Goal: Information Seeking & Learning: Learn about a topic

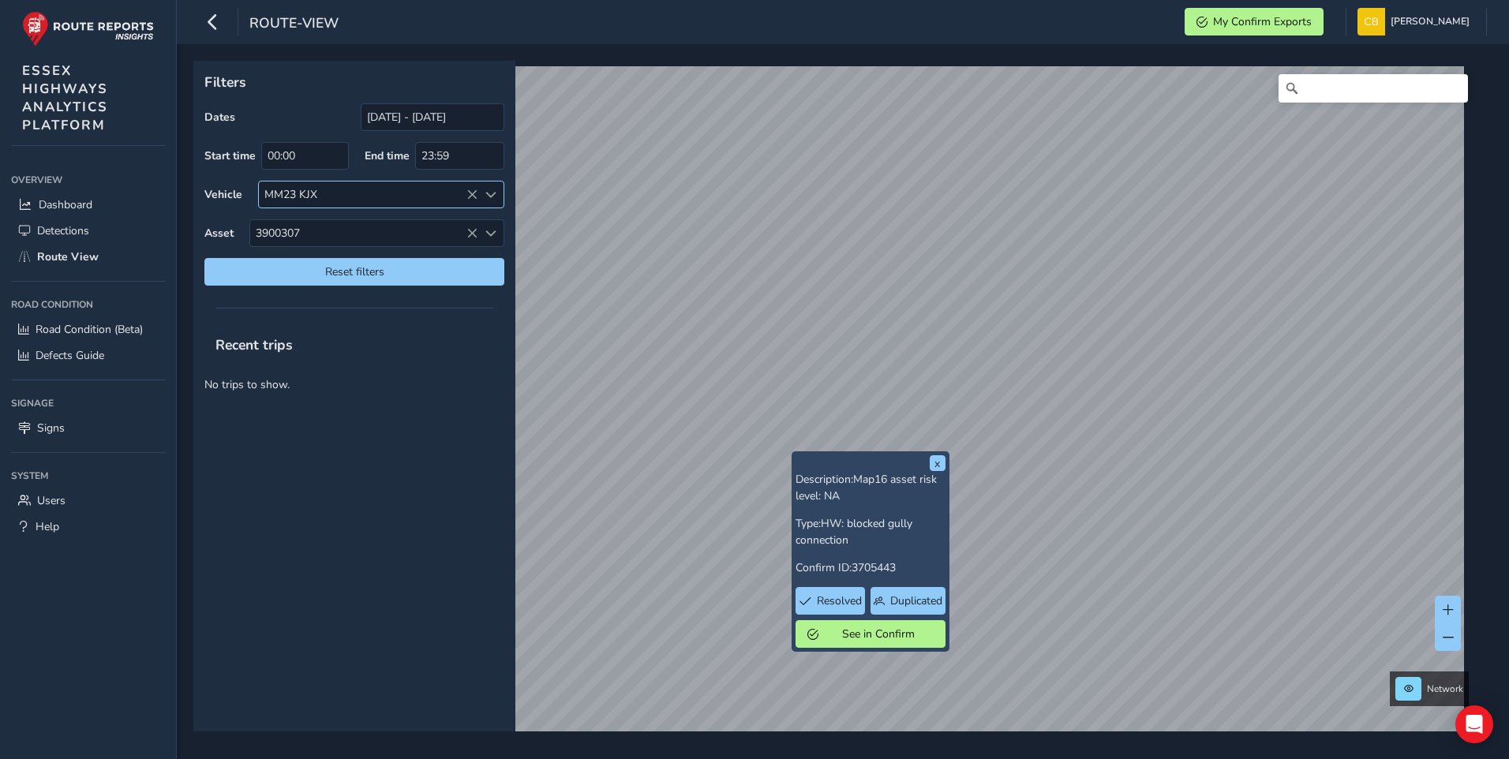
click at [468, 193] on icon at bounding box center [472, 194] width 11 height 11
click at [467, 233] on icon at bounding box center [472, 233] width 11 height 11
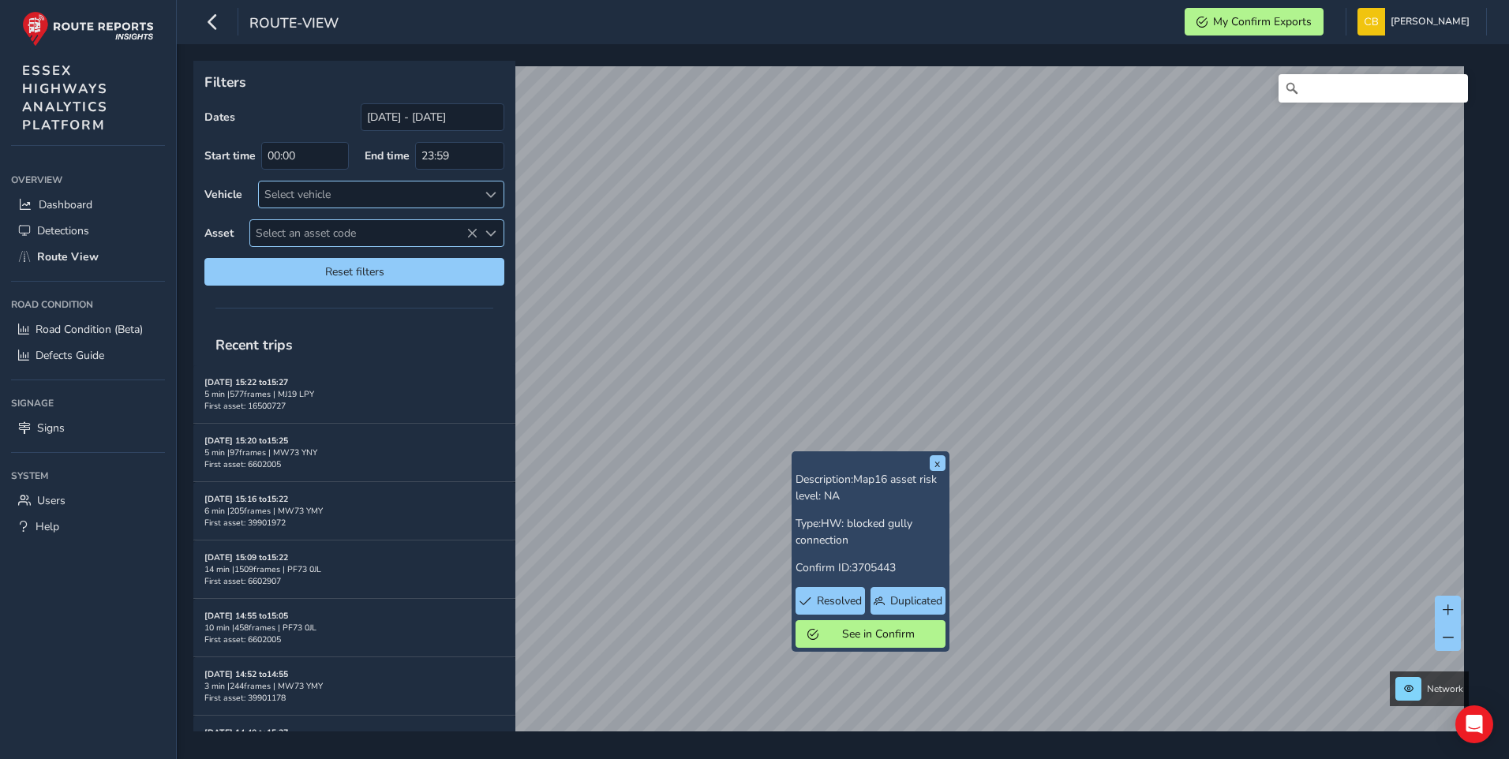
click at [337, 226] on span "Select an asset code" at bounding box center [363, 233] width 227 height 26
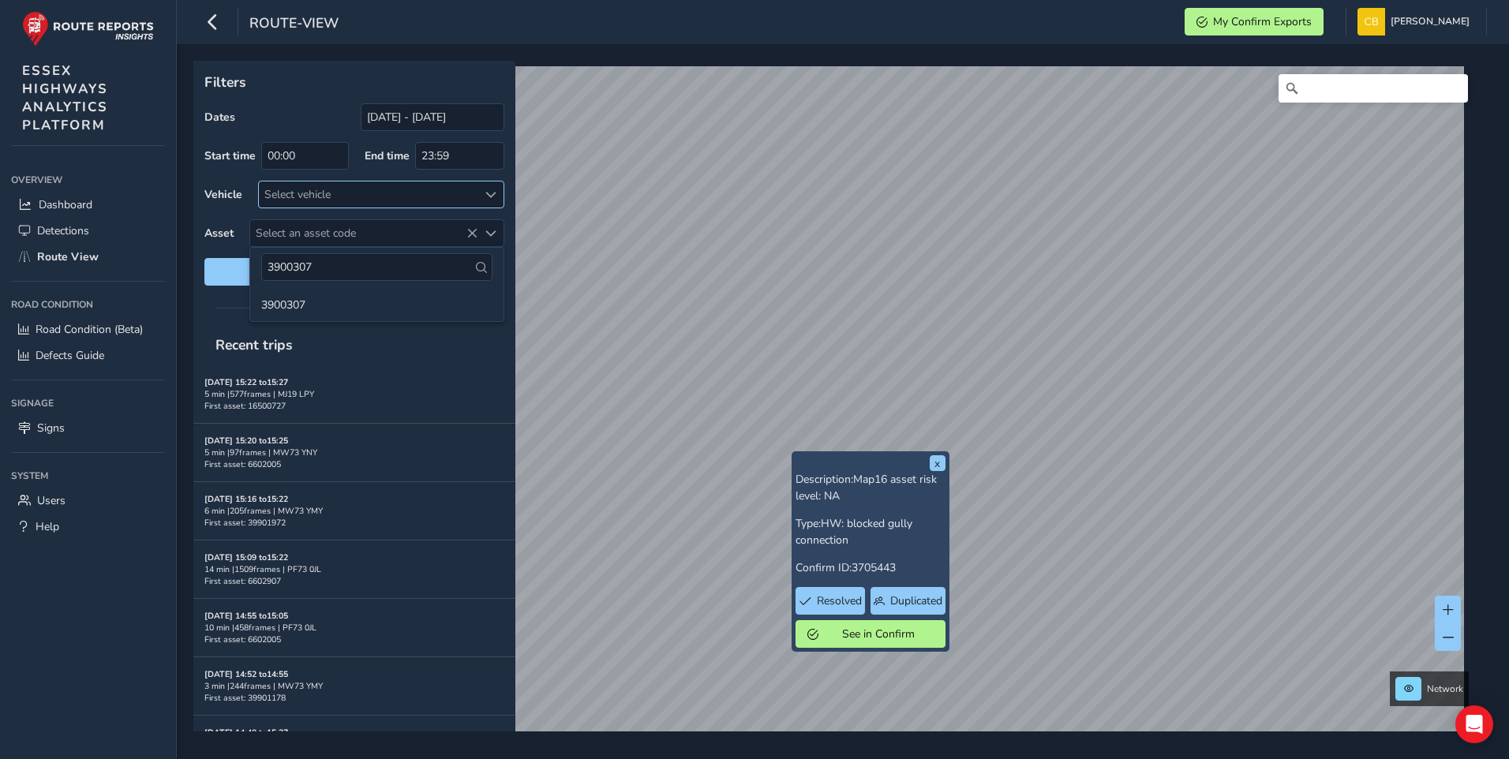
drag, startPoint x: 331, startPoint y: 268, endPoint x: 181, endPoint y: 261, distance: 150.1
click at [181, 261] on body "route-view My Confirm Exports [PERSON_NAME] Colour Scheme: Dark Dim Light Logou…" at bounding box center [754, 379] width 1509 height 759
click at [1305, 82] on input "Search" at bounding box center [1373, 88] width 189 height 28
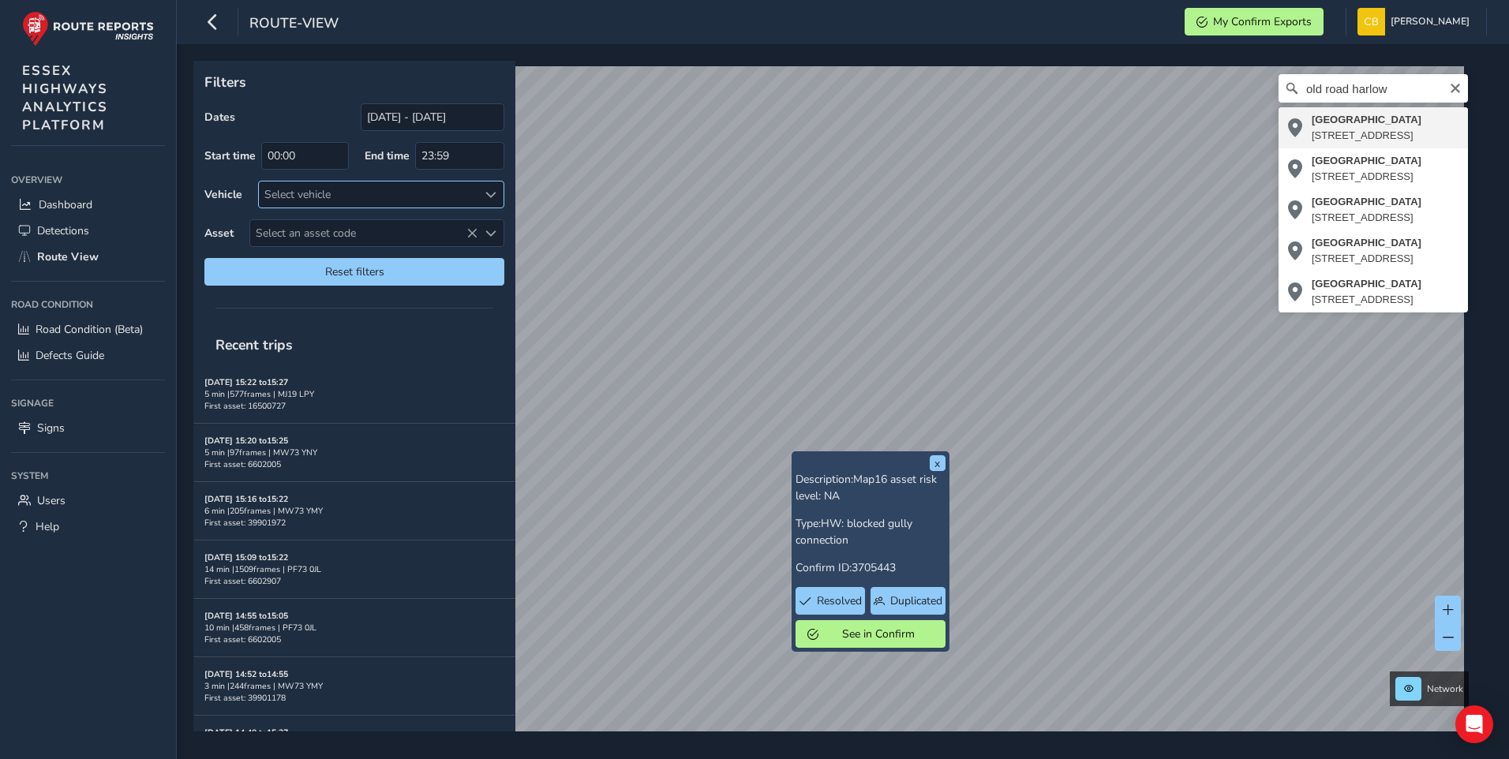
type input "[STREET_ADDRESS]"
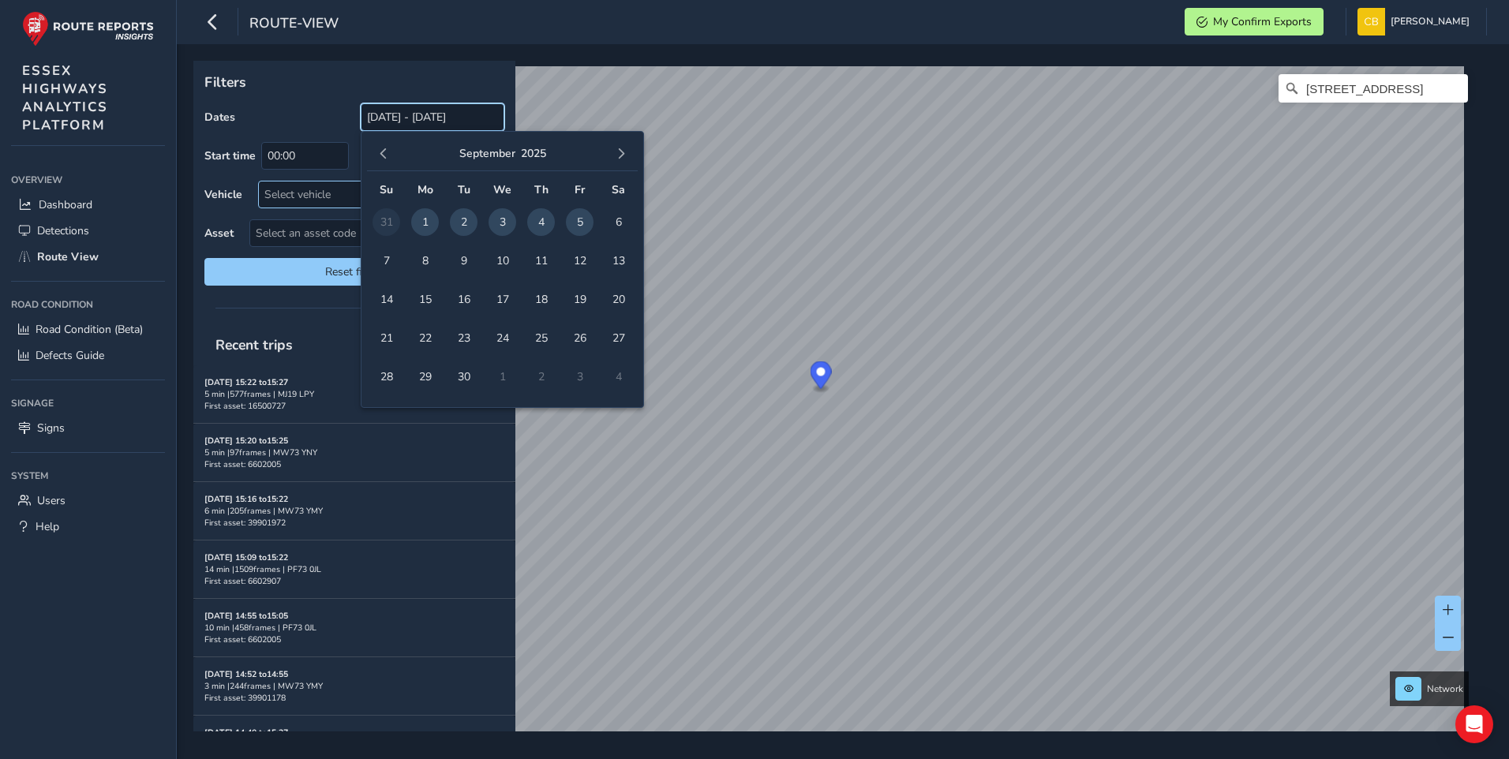
click at [418, 117] on input "[DATE] - [DATE]" at bounding box center [433, 117] width 144 height 28
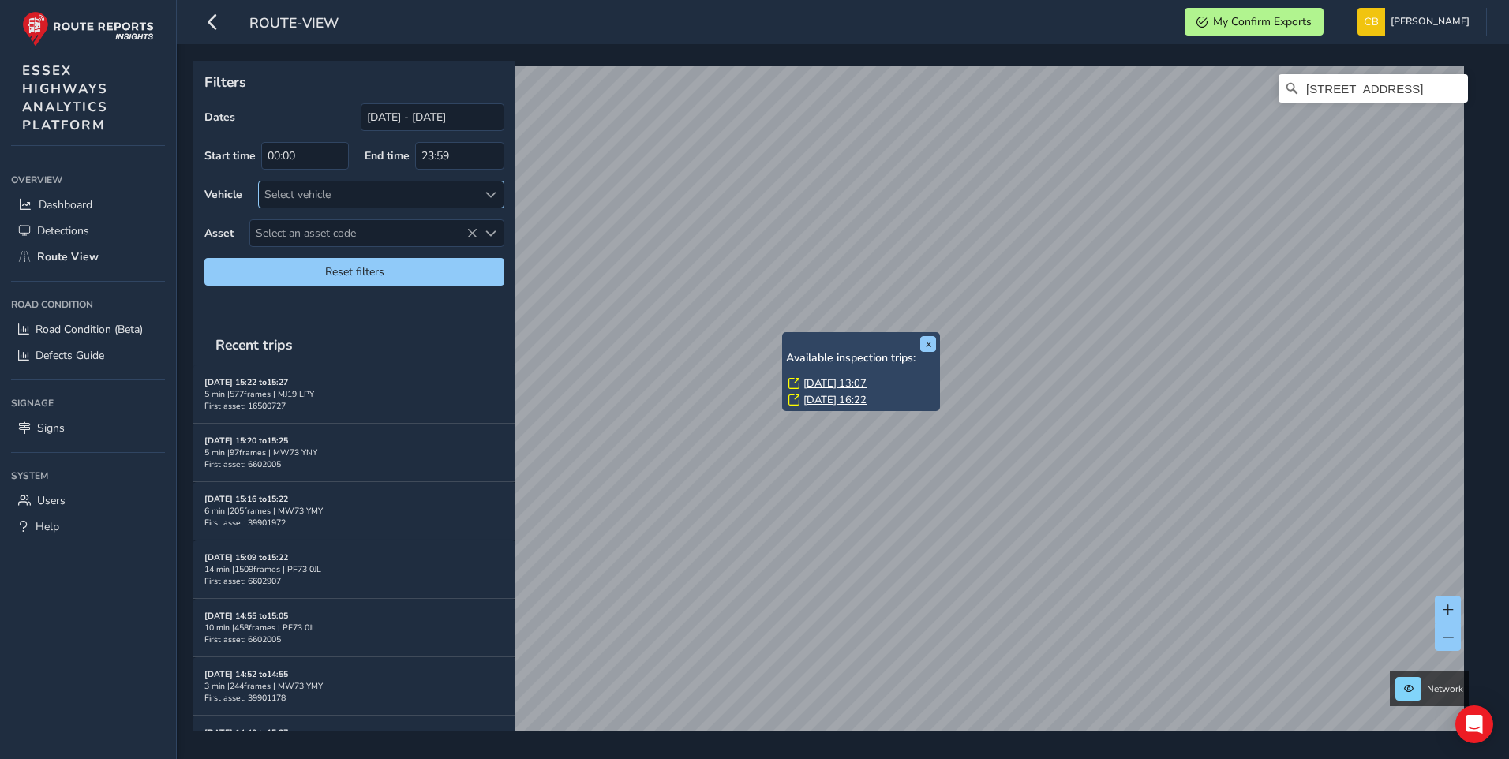
click at [842, 377] on link "[DATE] 13:07" at bounding box center [835, 384] width 63 height 14
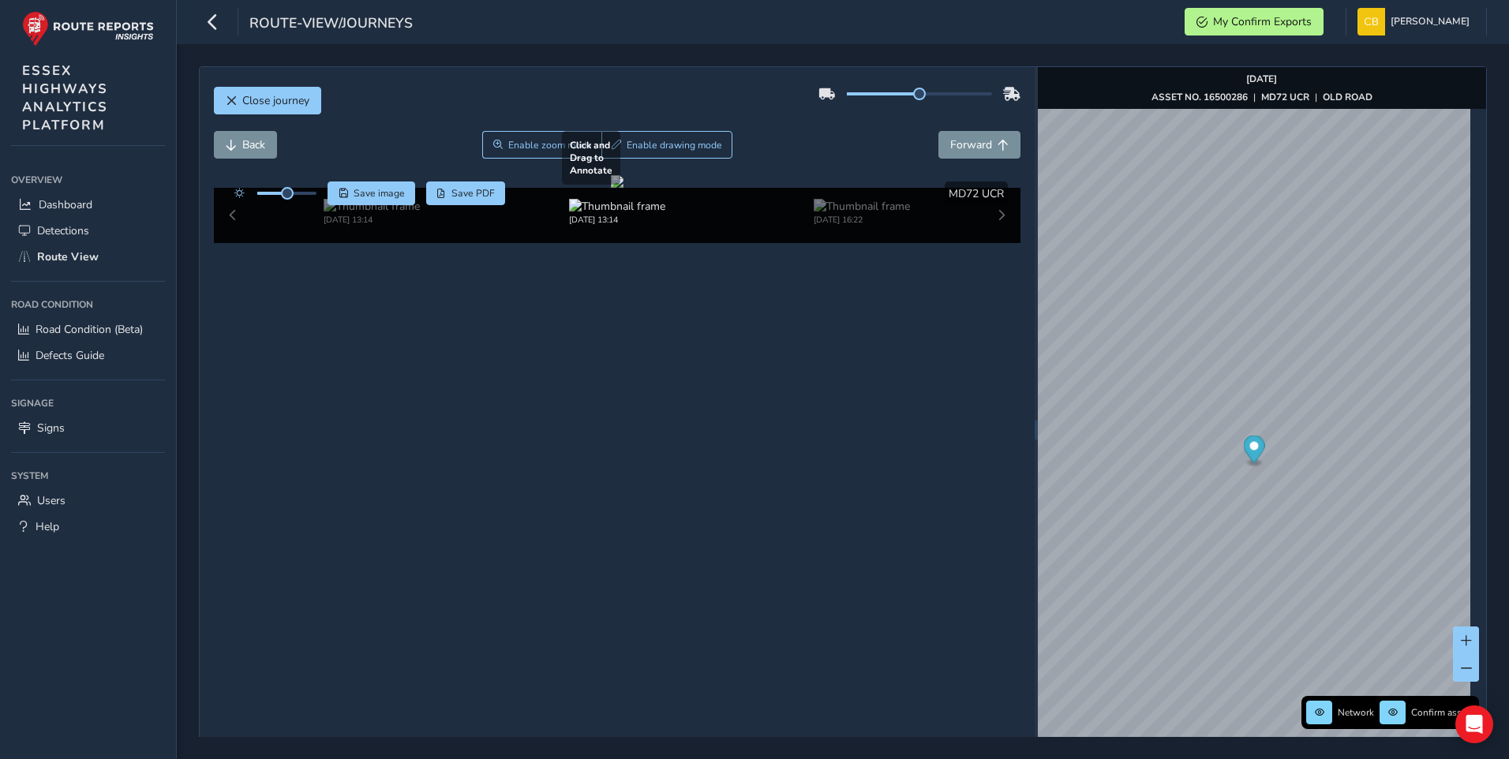
click at [611, 188] on div at bounding box center [617, 181] width 13 height 13
